Goal: Task Accomplishment & Management: Manage account settings

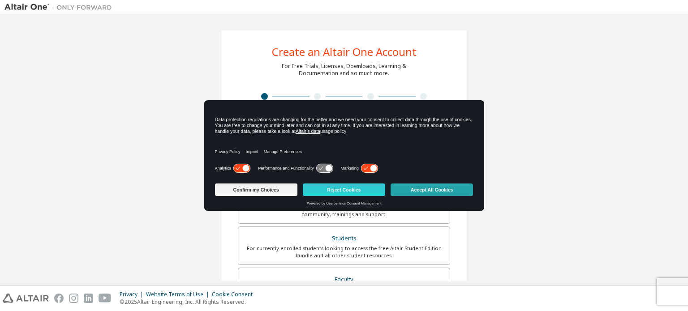
click at [439, 188] on button "Accept All Cookies" at bounding box center [432, 190] width 82 height 13
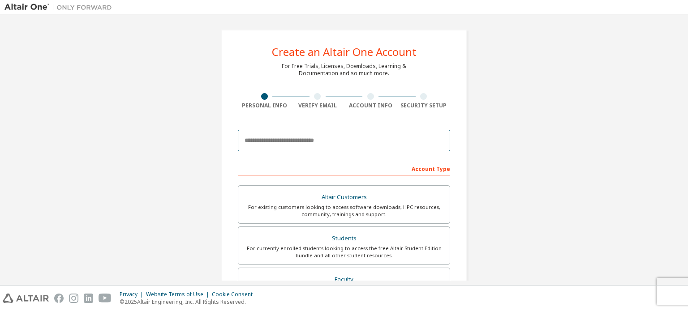
click at [367, 140] on input "email" at bounding box center [344, 141] width 212 height 22
type input "**********"
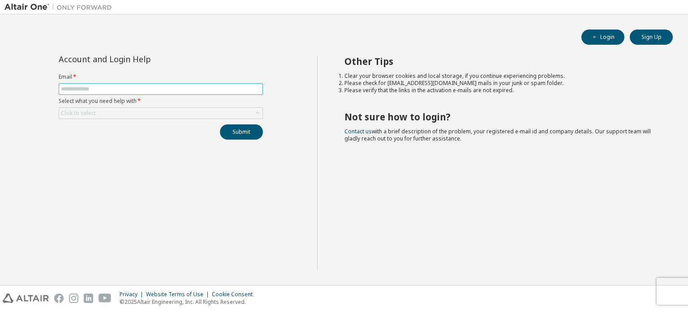
click at [161, 90] on input "text" at bounding box center [161, 89] width 200 height 7
type input "**********"
click at [188, 112] on div "Click to select" at bounding box center [160, 113] width 203 height 11
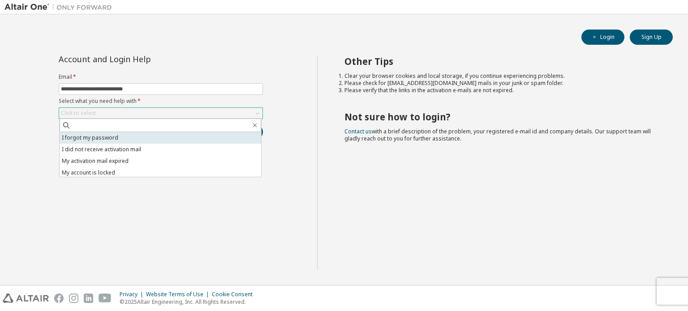
click at [182, 136] on li "I forgot my password" at bounding box center [161, 138] width 202 height 12
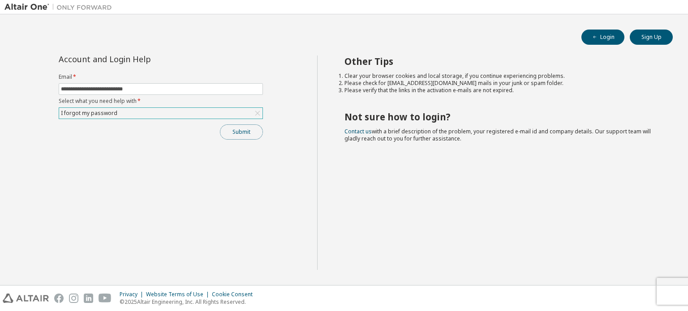
click at [251, 134] on button "Submit" at bounding box center [241, 132] width 43 height 15
click at [243, 132] on button "Submit" at bounding box center [241, 132] width 43 height 15
click at [231, 112] on div "I forgot my password" at bounding box center [160, 113] width 203 height 11
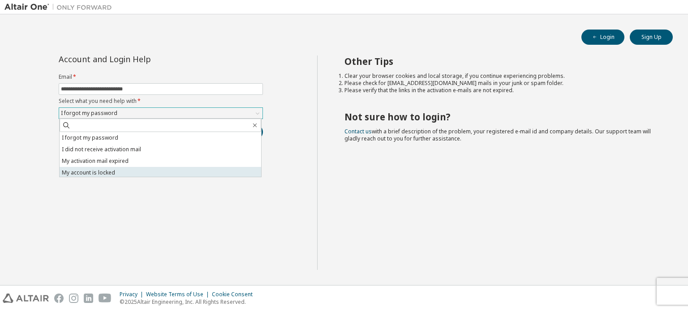
click at [116, 174] on li "My account is locked" at bounding box center [161, 173] width 202 height 12
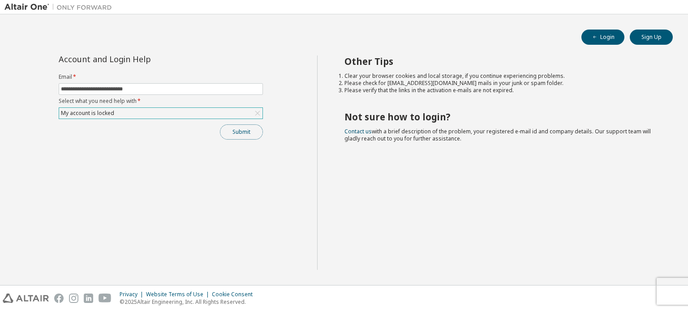
click at [249, 136] on button "Submit" at bounding box center [241, 132] width 43 height 15
click at [252, 113] on div "Click to select" at bounding box center [160, 113] width 203 height 11
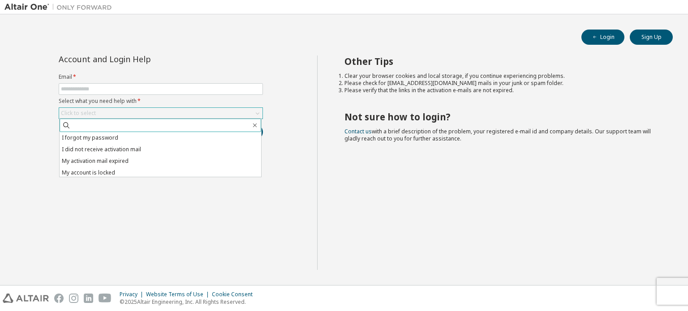
click at [240, 132] on span at bounding box center [161, 125] width 202 height 13
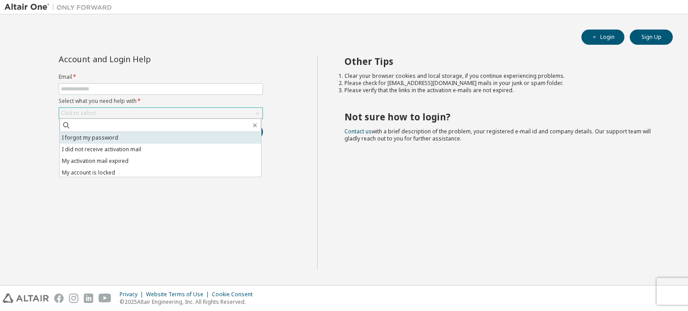
click at [238, 134] on li "I forgot my password" at bounding box center [161, 138] width 202 height 12
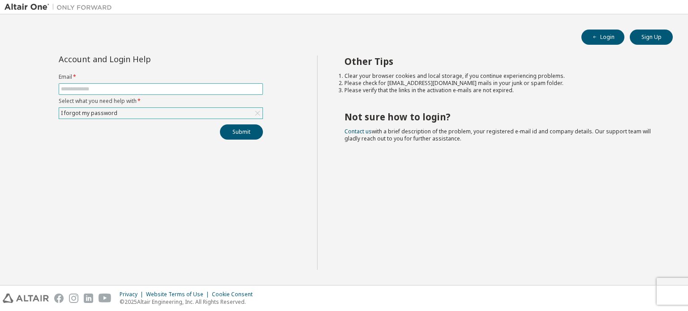
click at [227, 89] on input "text" at bounding box center [161, 89] width 200 height 7
type input "**********"
click at [233, 134] on button "Submit" at bounding box center [241, 132] width 43 height 15
